Goal: Task Accomplishment & Management: Use online tool/utility

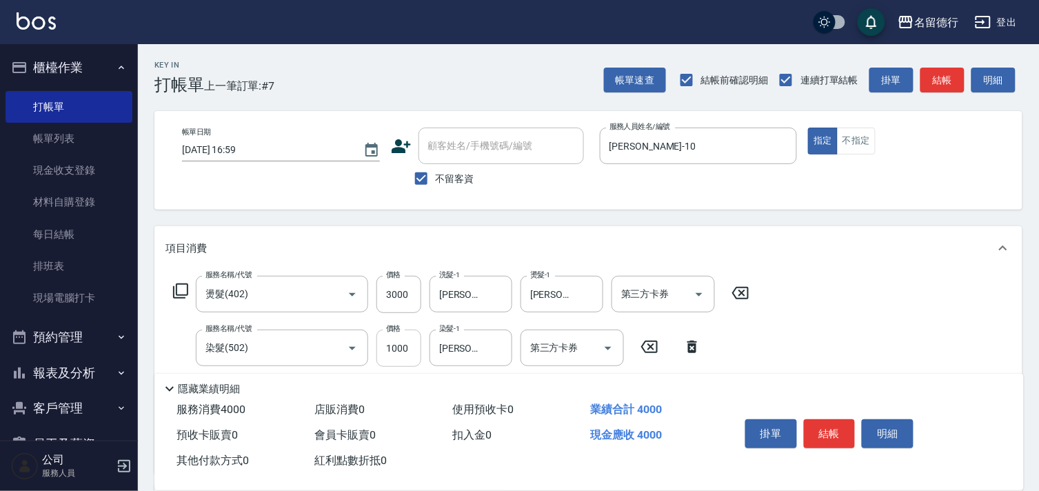
click at [400, 349] on input "1000" at bounding box center [398, 347] width 45 height 37
type input "1200"
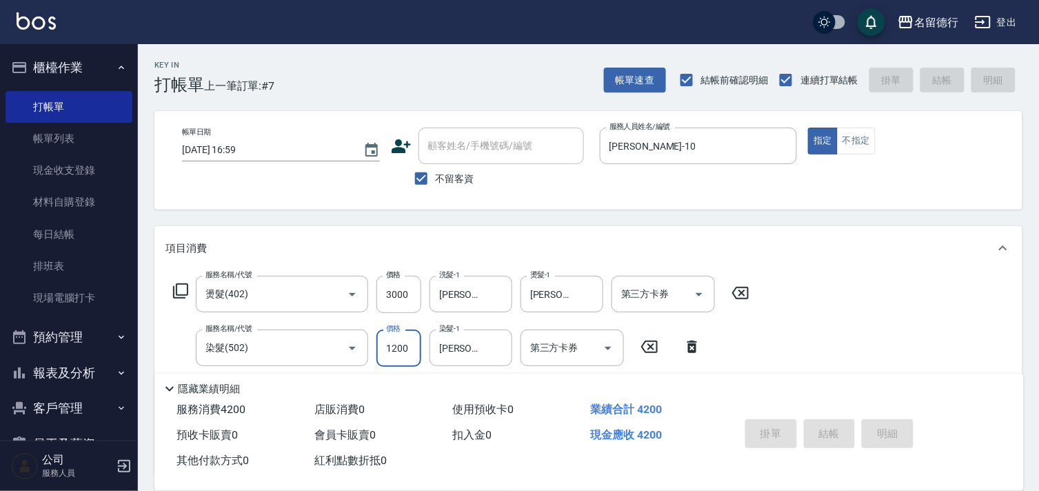
type input "[DATE] 17:58"
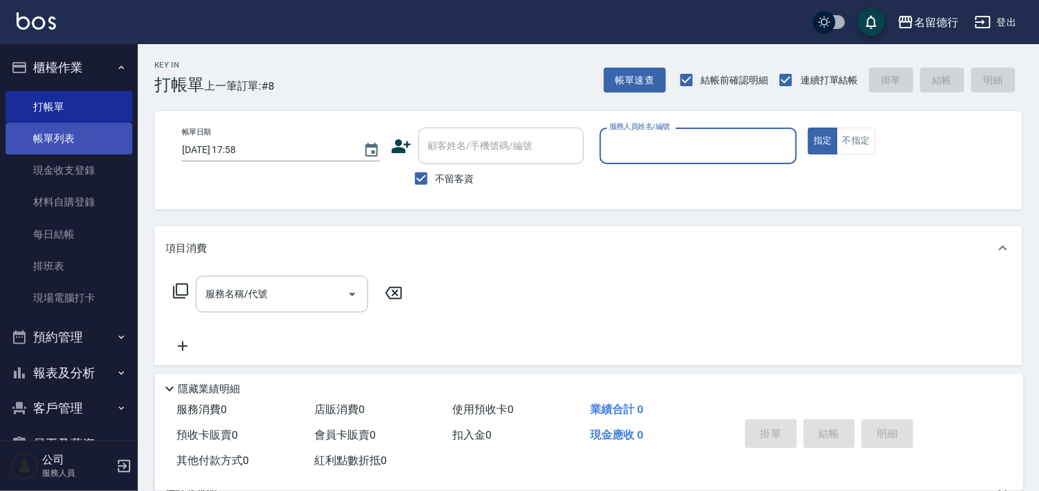
click at [50, 136] on link "帳單列表" at bounding box center [69, 139] width 127 height 32
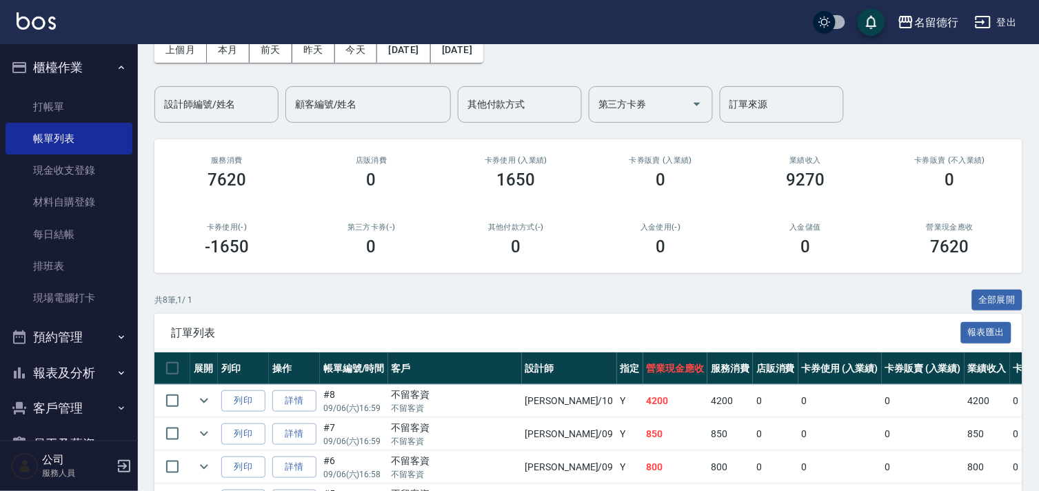
scroll to position [153, 0]
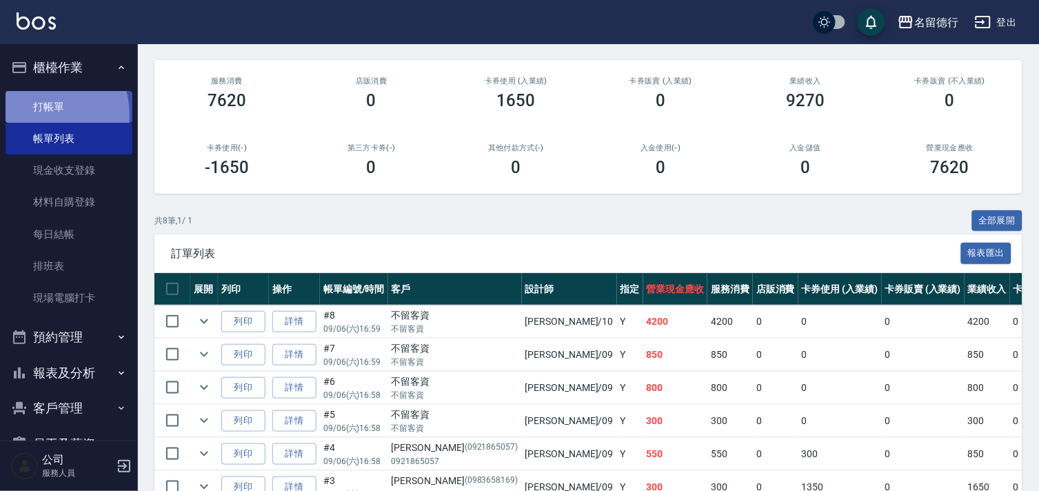
click at [40, 114] on link "打帳單" at bounding box center [69, 107] width 127 height 32
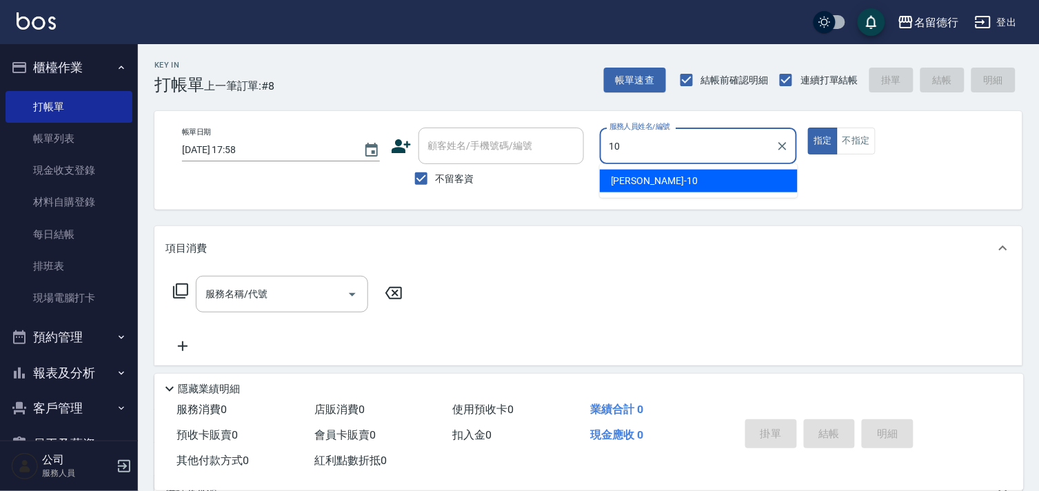
type input "[PERSON_NAME]-10"
type button "true"
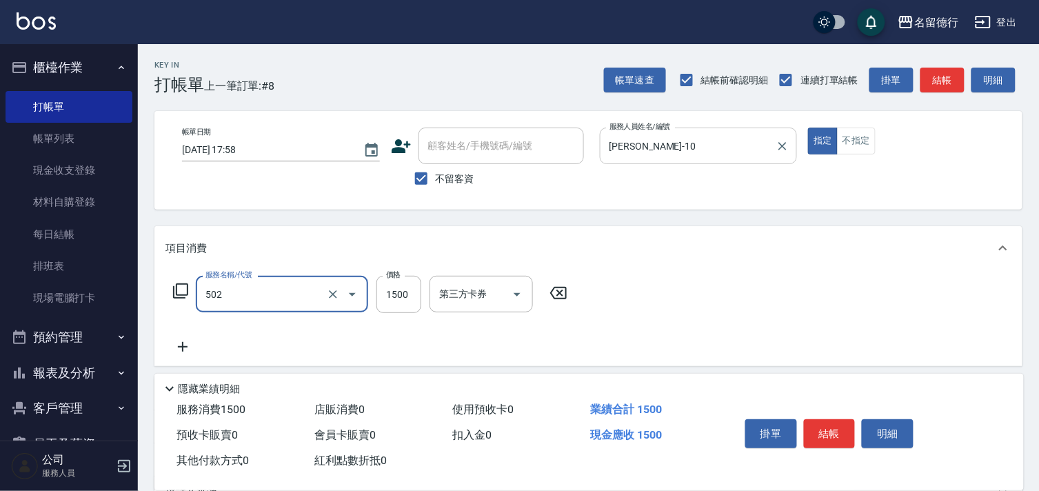
type input "染髮(502)"
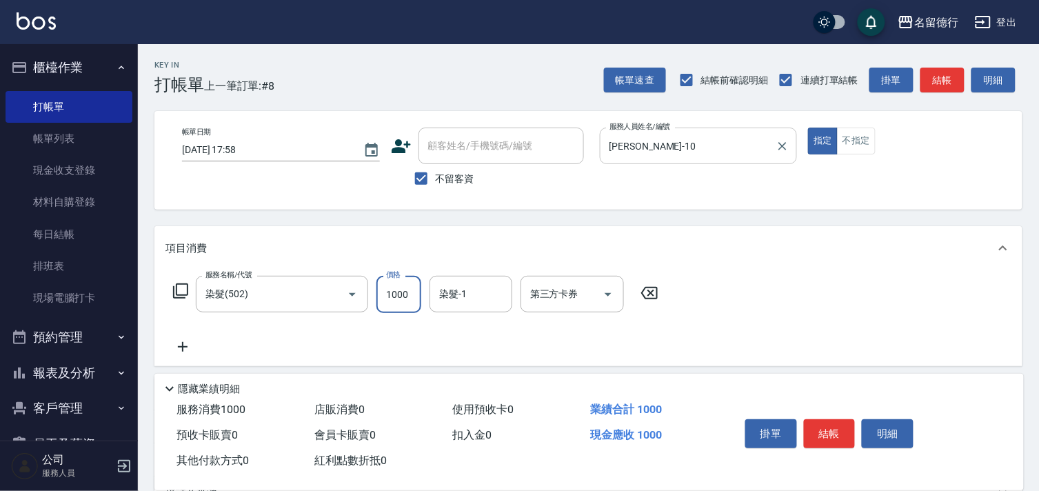
type input "1000"
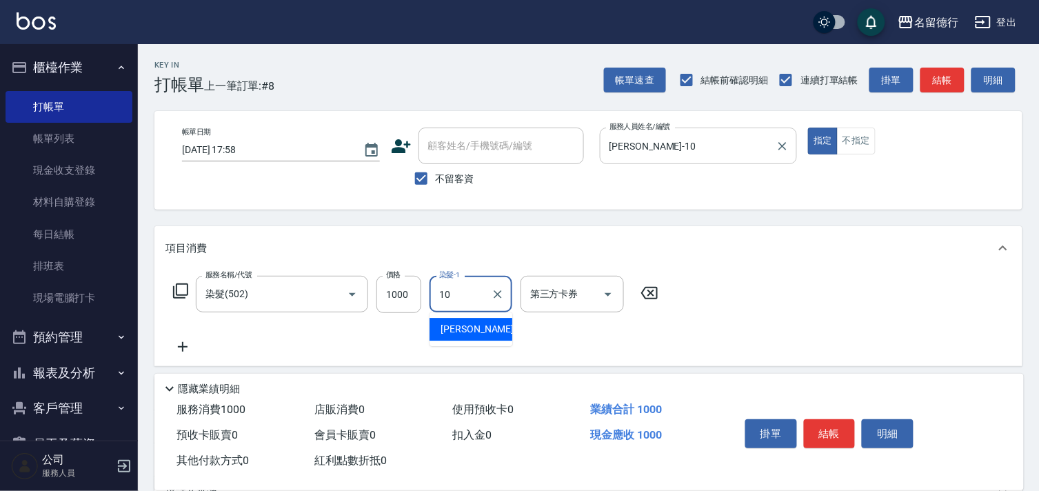
type input "[PERSON_NAME]-10"
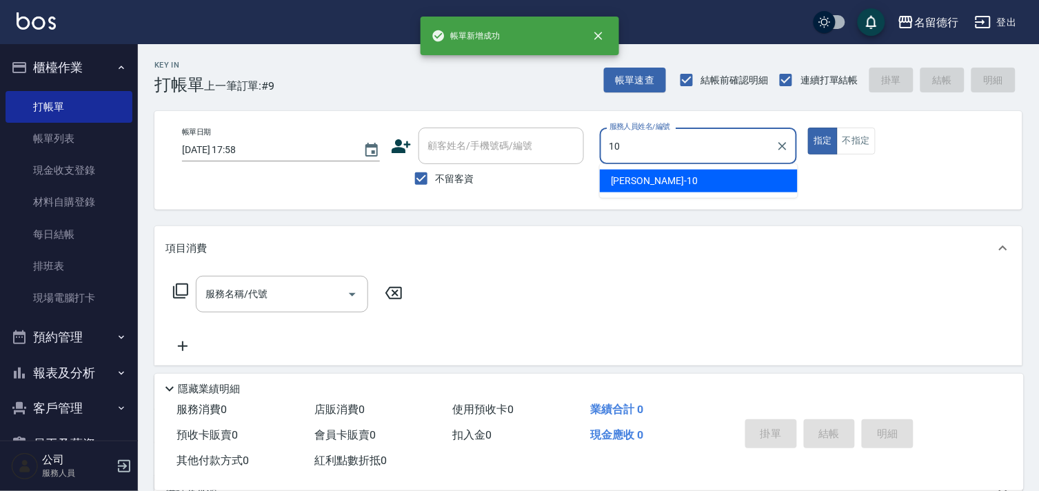
type input "[PERSON_NAME]-10"
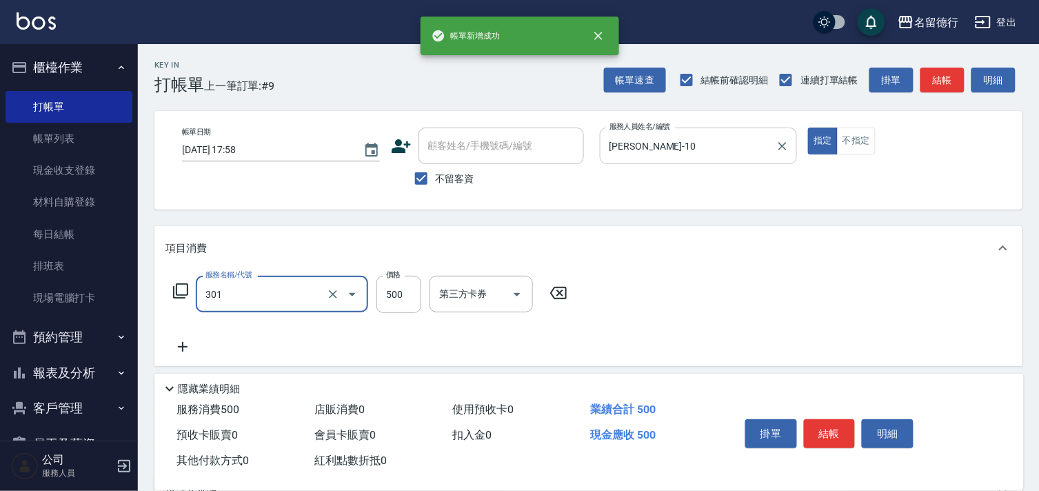
type input "剪髮(301)"
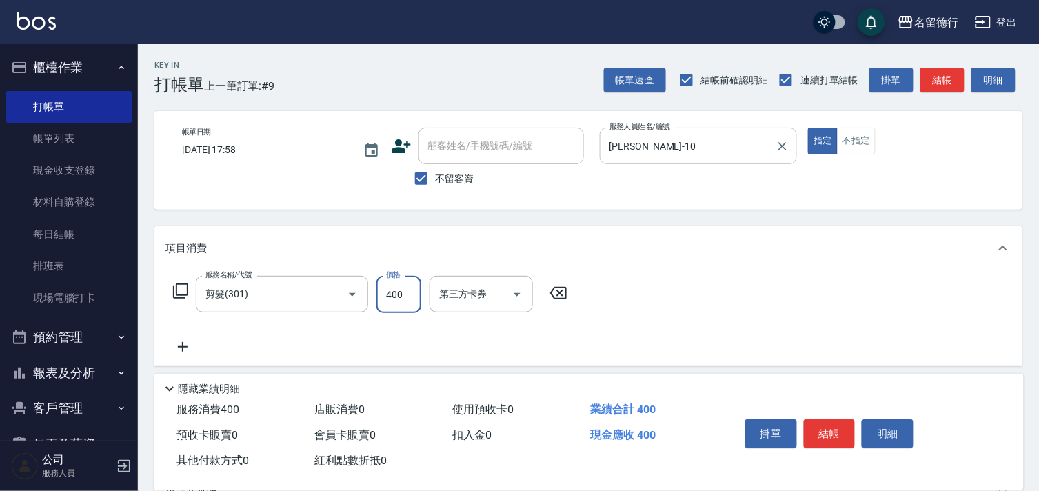
type input "400"
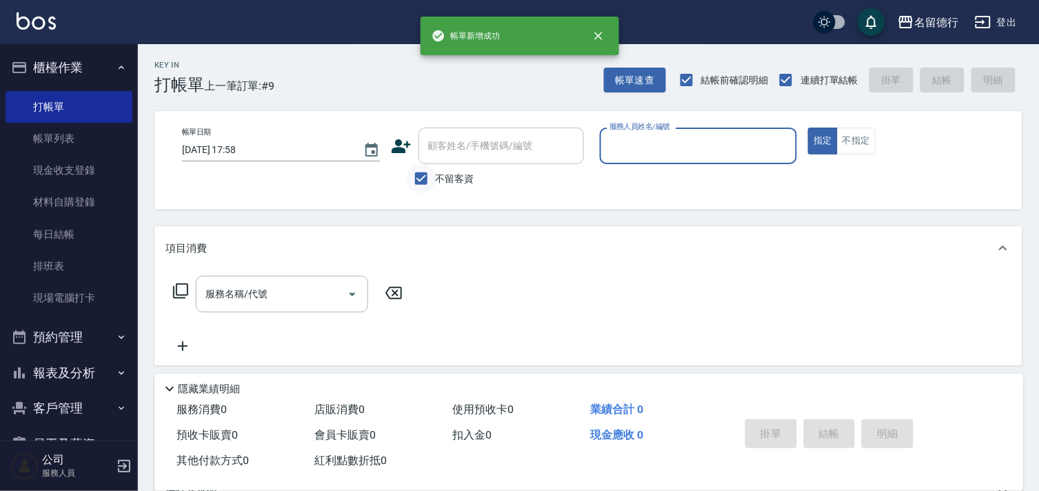
click at [422, 183] on input "不留客資" at bounding box center [421, 178] width 29 height 29
checkbox input "false"
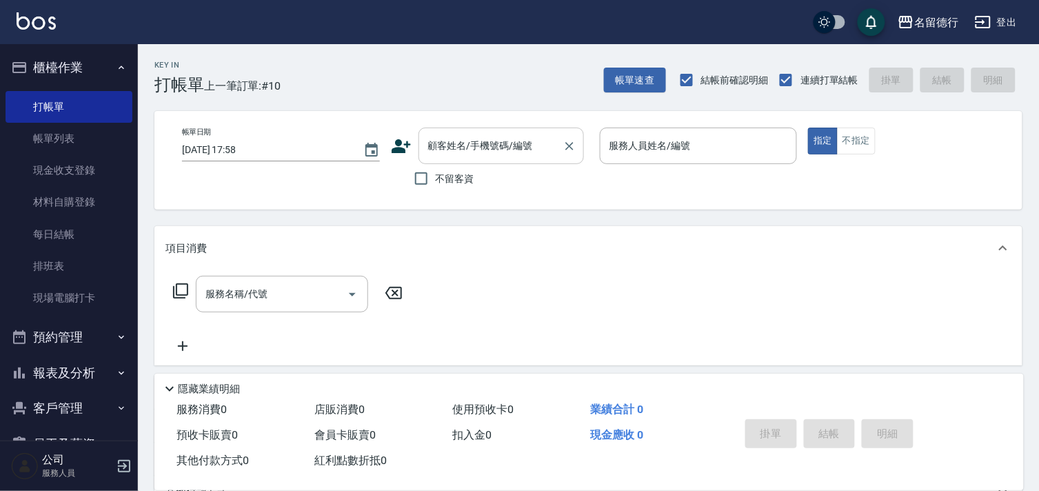
click at [436, 153] on input "顧客姓名/手機號碼/編號" at bounding box center [491, 146] width 132 height 24
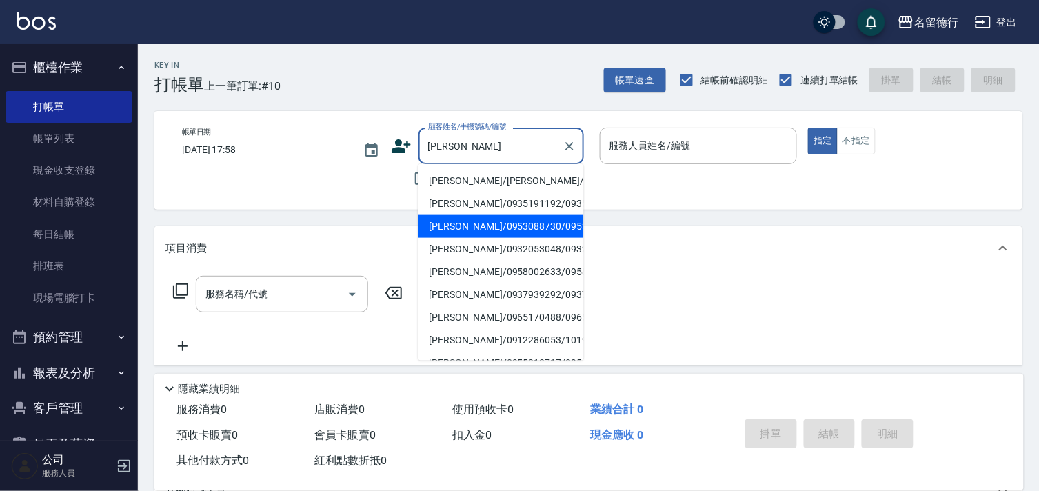
click at [457, 238] on li "[PERSON_NAME]/0953088730/0953088730" at bounding box center [500, 226] width 165 height 23
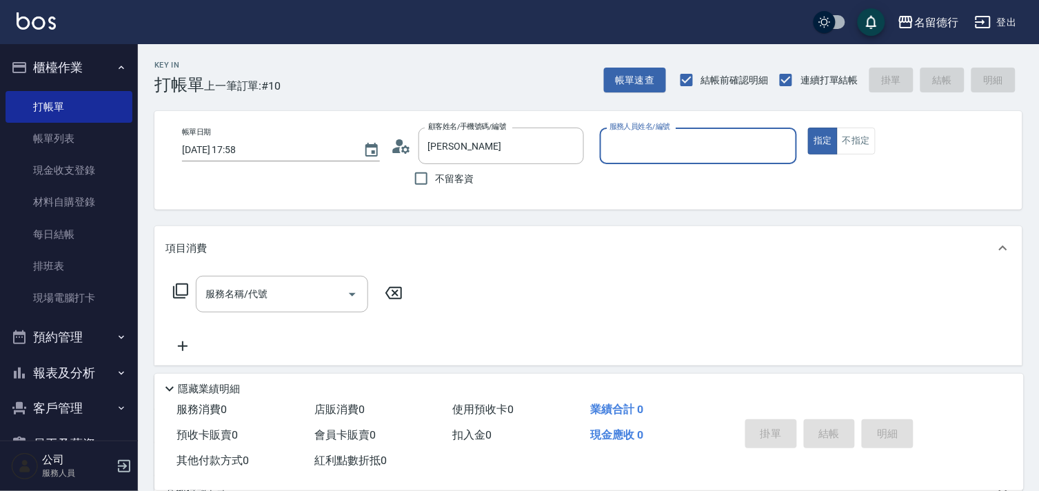
type input "[PERSON_NAME]/0953088730/0953088730"
type input "[PERSON_NAME]-10"
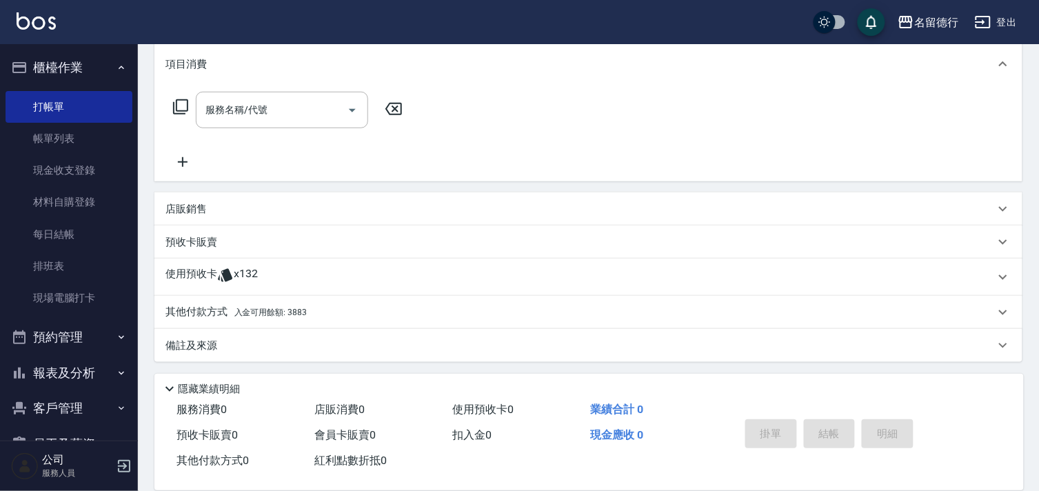
scroll to position [185, 0]
click at [203, 274] on p "使用預收卡" at bounding box center [191, 276] width 52 height 21
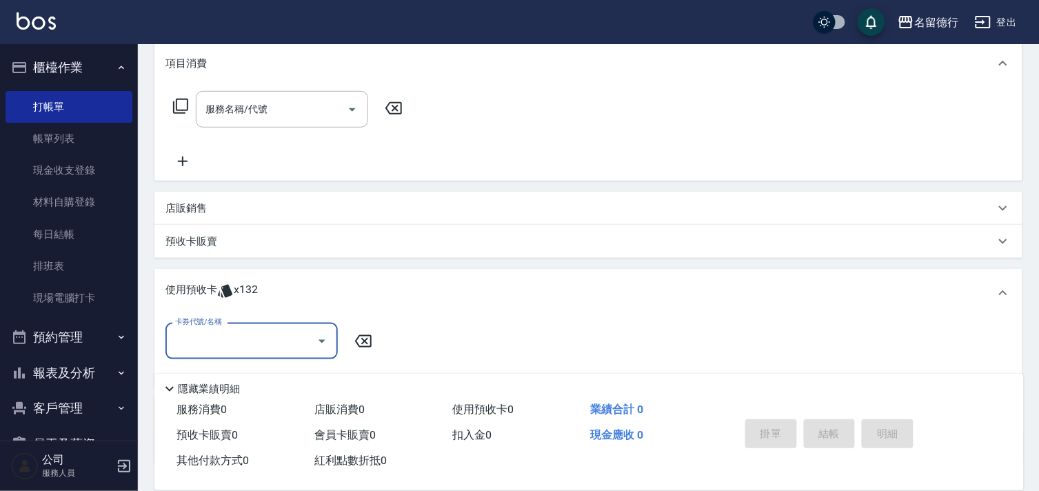
scroll to position [0, 0]
click at [212, 346] on input "卡券代號/名稱" at bounding box center [241, 341] width 139 height 24
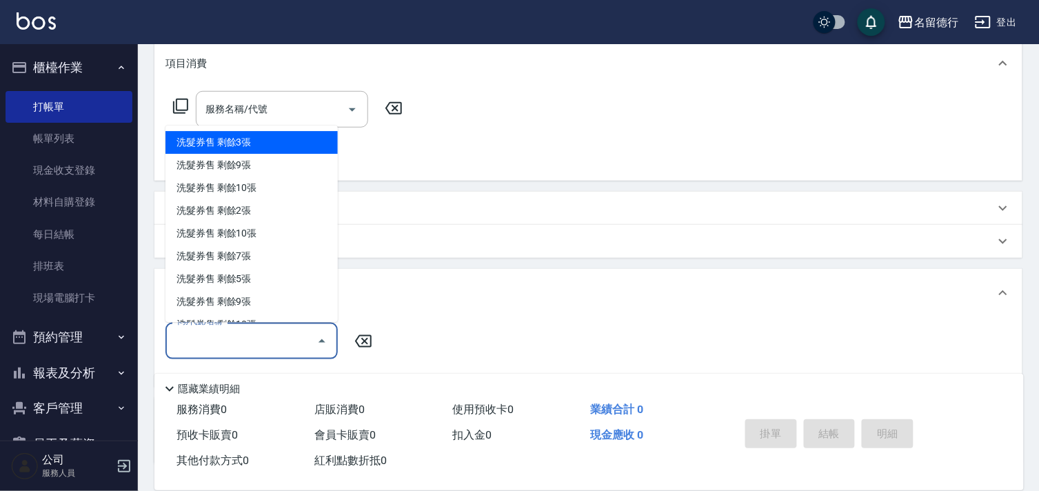
click at [266, 148] on div "洗髮券售 剩餘3張" at bounding box center [251, 143] width 172 height 23
type input "洗髮券售"
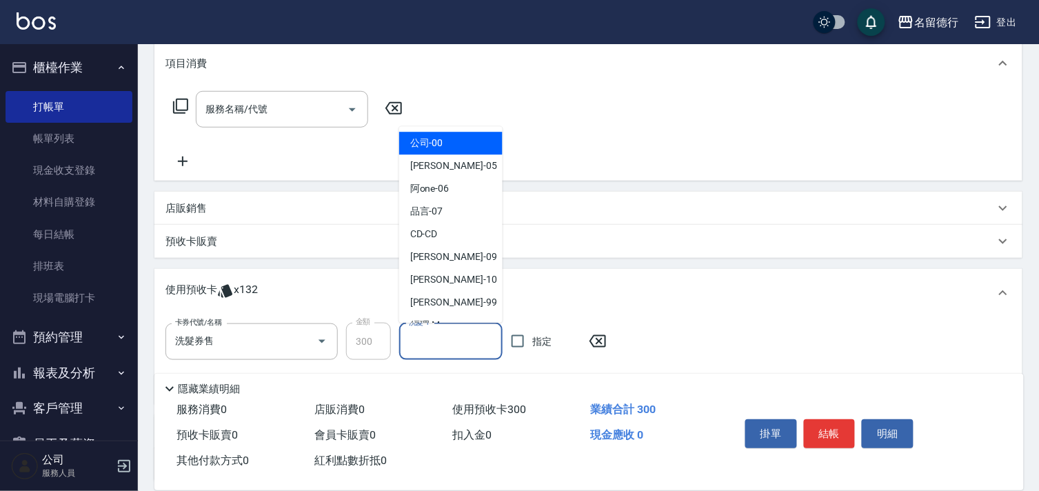
click at [428, 336] on div "洗髮-1 洗髮-1" at bounding box center [450, 341] width 103 height 37
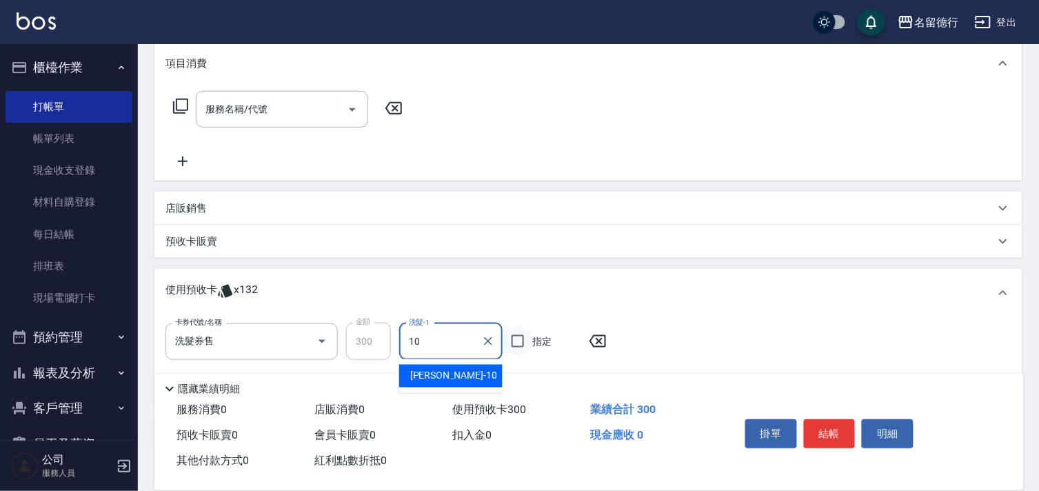
type input "[PERSON_NAME]-10"
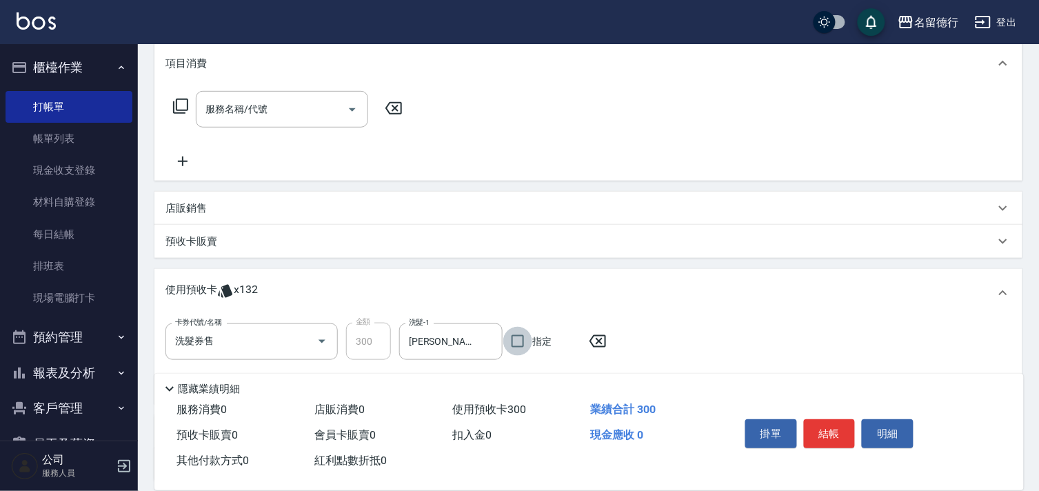
click at [517, 336] on input "指定" at bounding box center [517, 341] width 29 height 29
checkbox input "true"
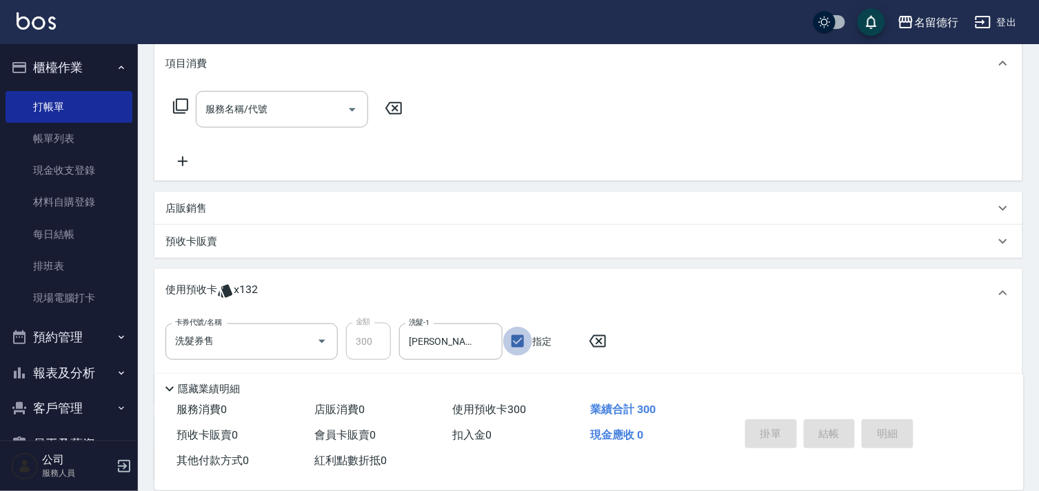
type input "[DATE] 17:59"
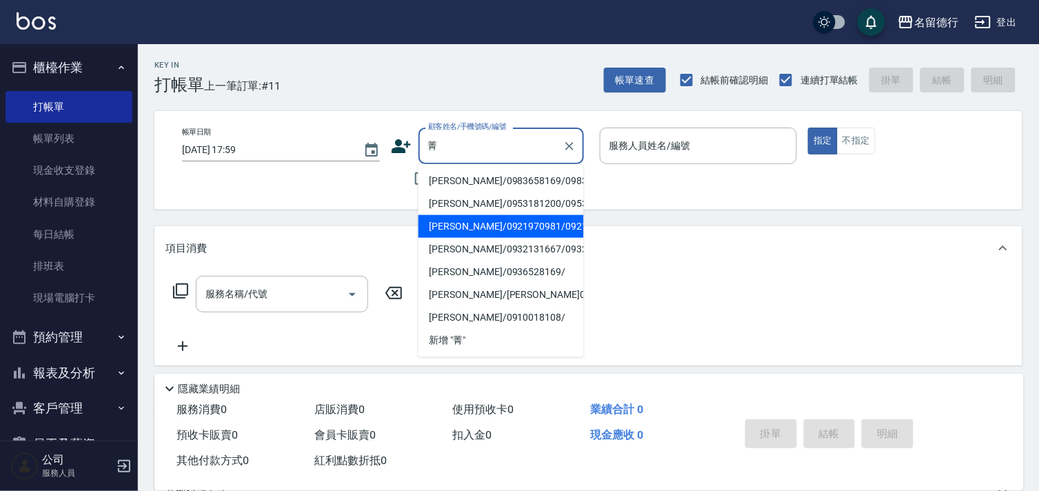
click at [479, 238] on li "[PERSON_NAME]/0921970981/0921970981" at bounding box center [500, 226] width 165 height 23
type input "[PERSON_NAME]/0921970981/0921970981"
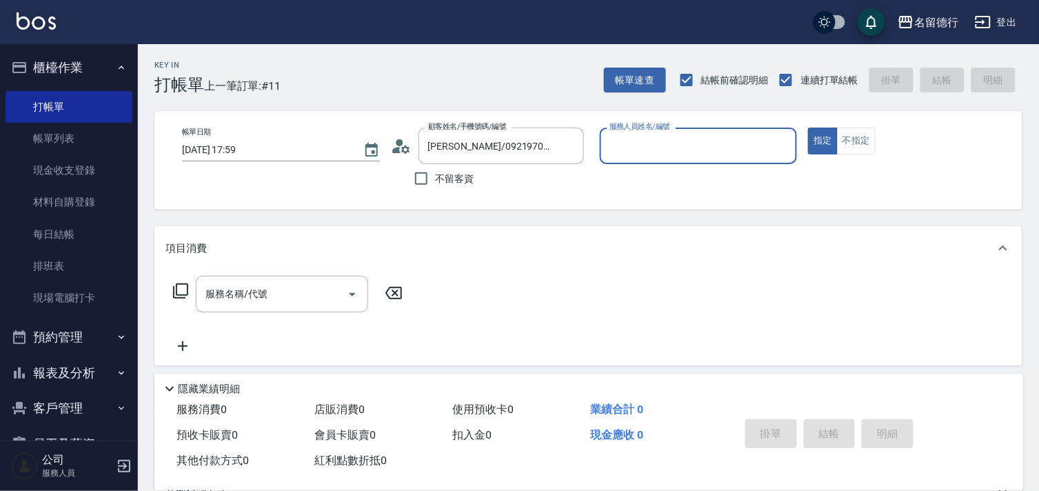
type input "[PERSON_NAME]-10"
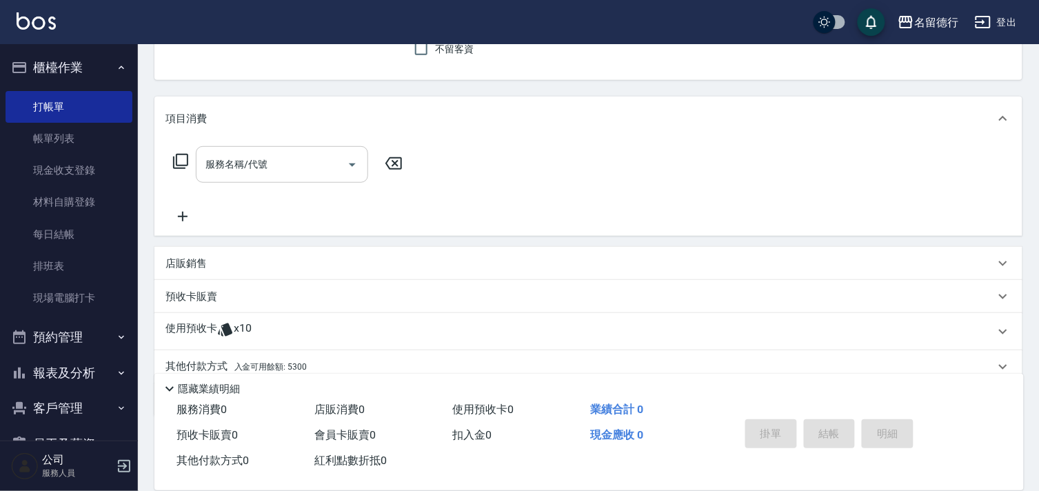
scroll to position [185, 0]
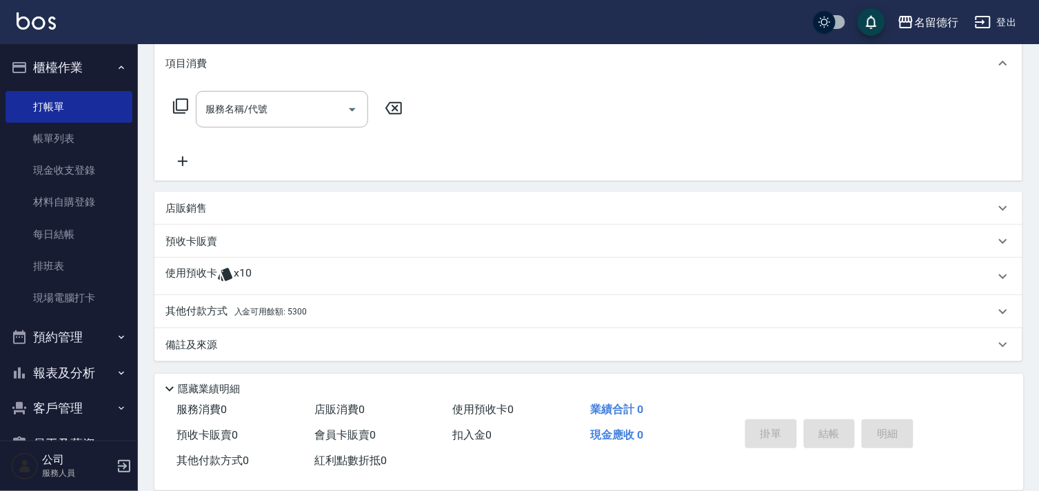
click at [235, 272] on span "x10" at bounding box center [243, 276] width 18 height 21
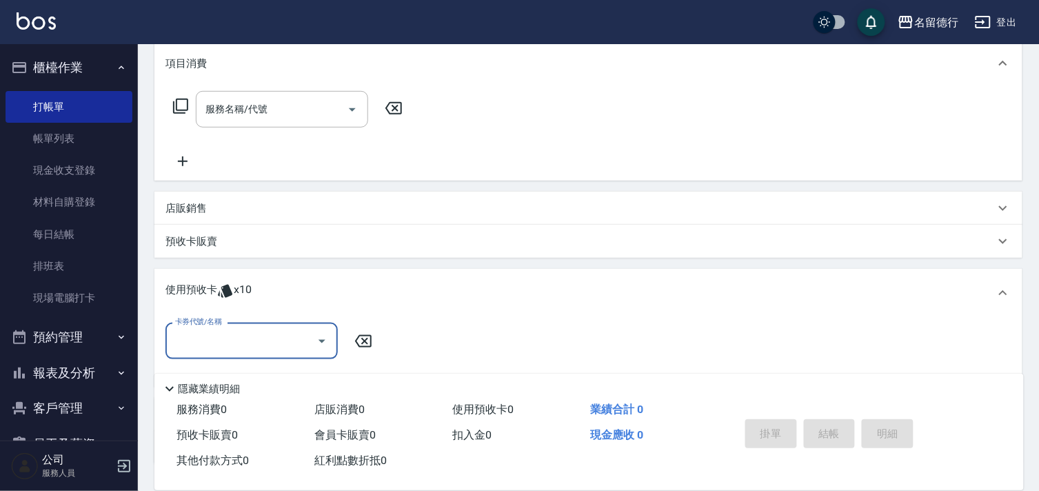
scroll to position [0, 0]
click at [203, 338] on input "卡券代號/名稱" at bounding box center [241, 341] width 139 height 24
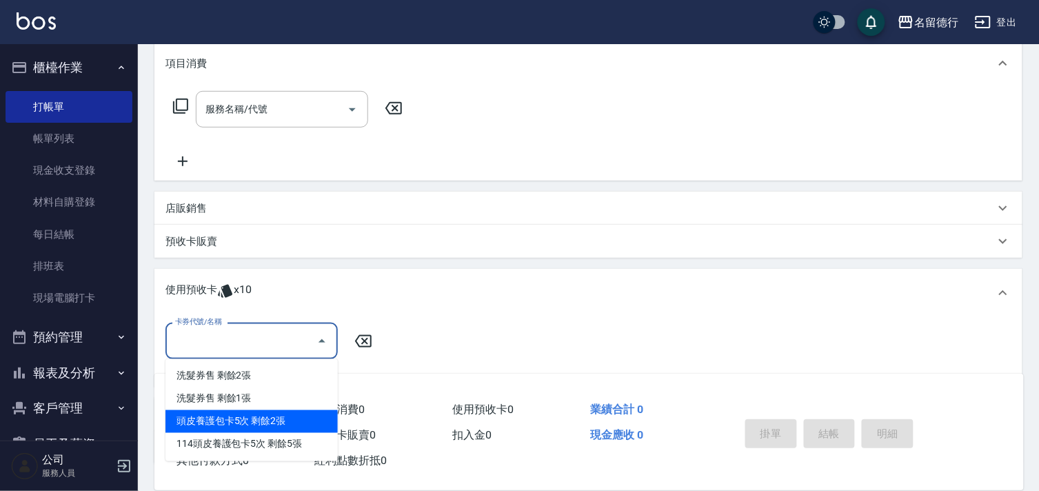
click at [207, 417] on div "頭皮養護包卡5次 剩餘2張" at bounding box center [251, 421] width 172 height 23
type input "頭皮養護包卡5次"
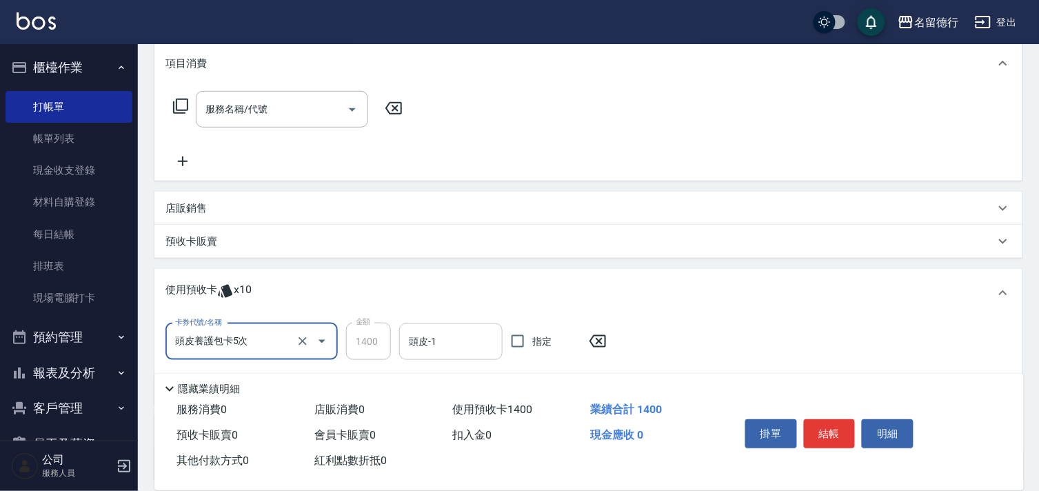
click at [460, 343] on input "頭皮-1" at bounding box center [450, 341] width 91 height 24
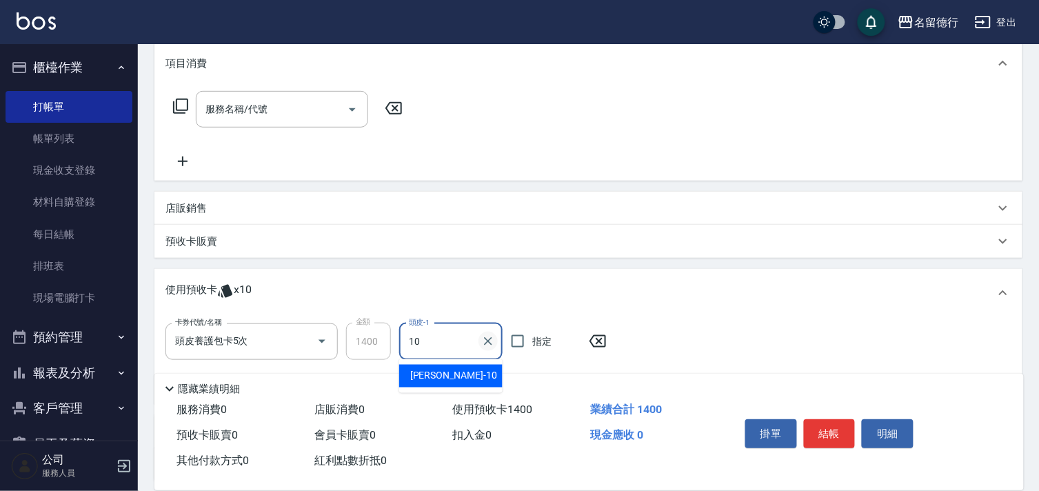
type input "[PERSON_NAME]-10"
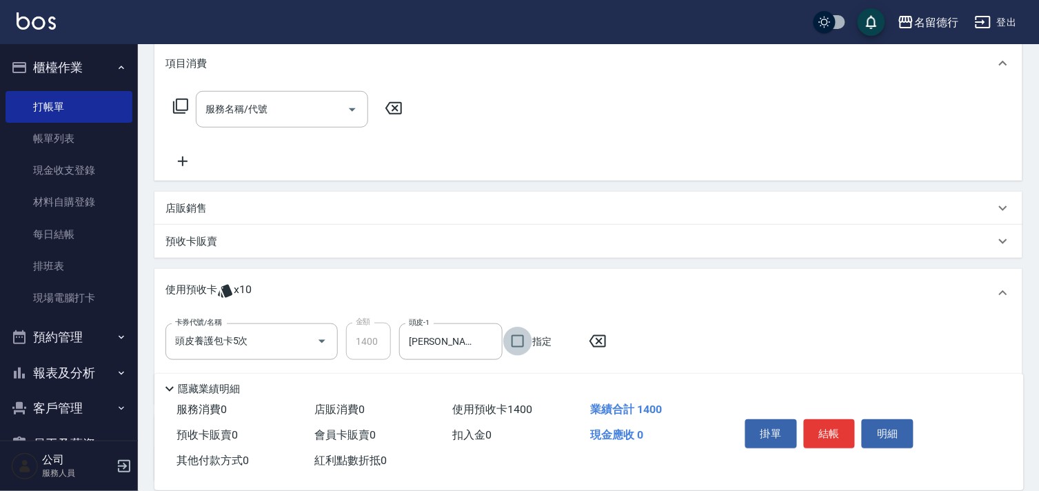
click at [510, 338] on input "指定" at bounding box center [517, 341] width 29 height 29
checkbox input "true"
